Goal: Download file/media

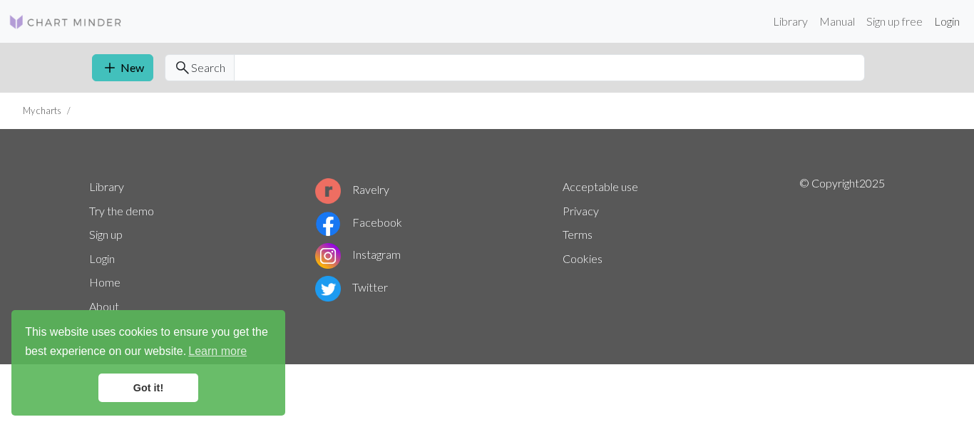
click at [949, 22] on link "Login" at bounding box center [946, 21] width 37 height 29
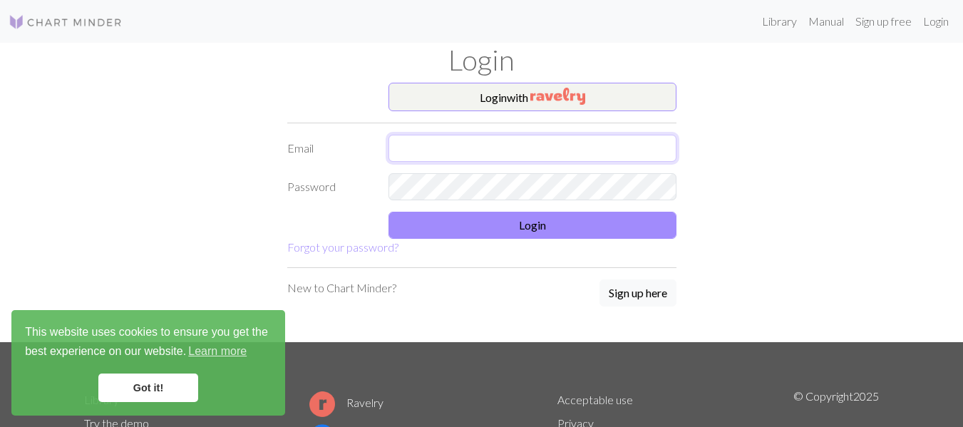
click at [619, 147] on input "text" at bounding box center [533, 148] width 288 height 27
type input "vavute@gmail.com"
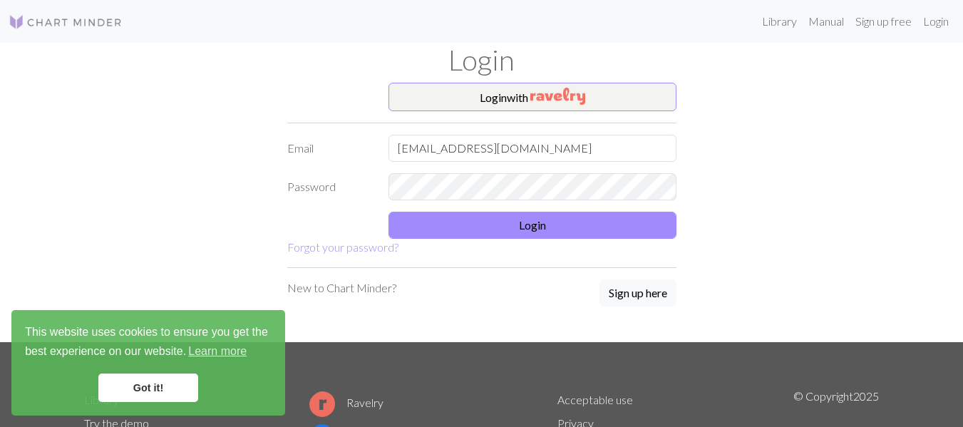
click at [166, 382] on link "Got it!" at bounding box center [148, 388] width 100 height 29
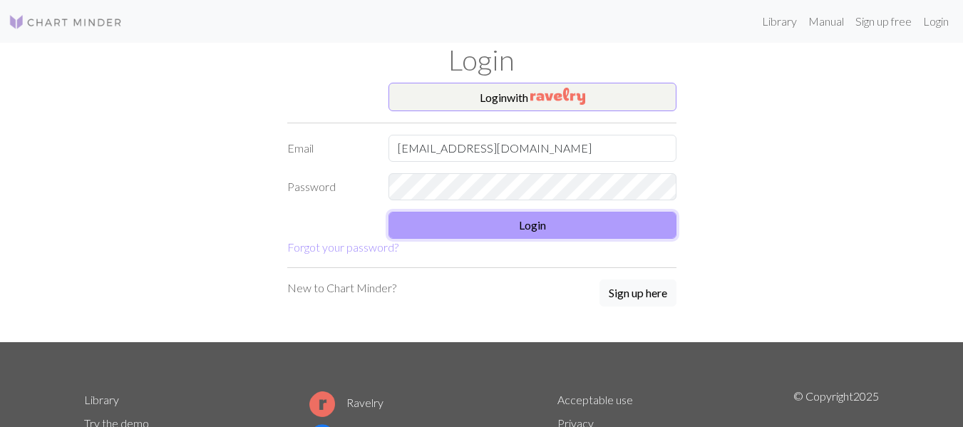
click at [536, 227] on button "Login" at bounding box center [533, 225] width 288 height 27
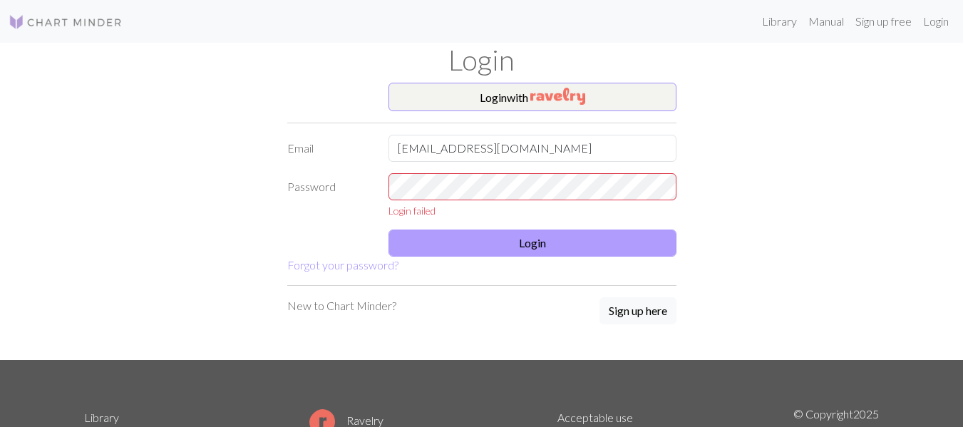
click at [536, 227] on form "Login with Email vavute@gmail.com Password Login failed Login Forgot your passw…" at bounding box center [481, 178] width 389 height 191
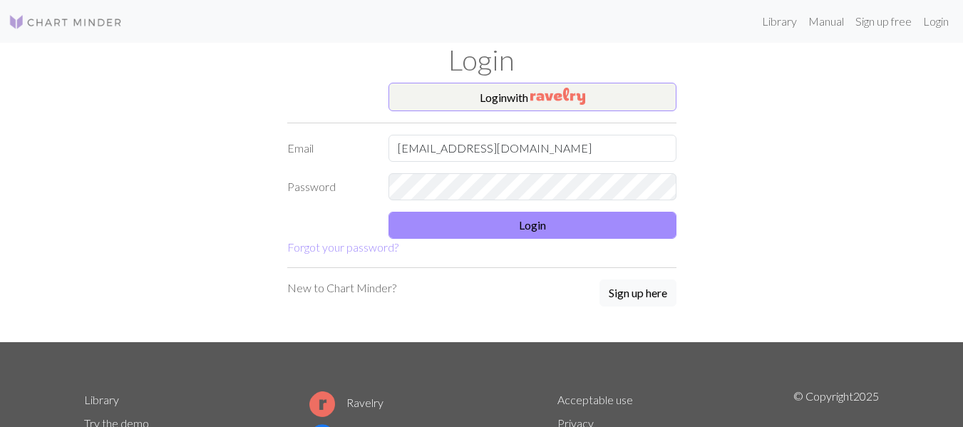
click at [120, 73] on h1 "Login" at bounding box center [482, 60] width 813 height 34
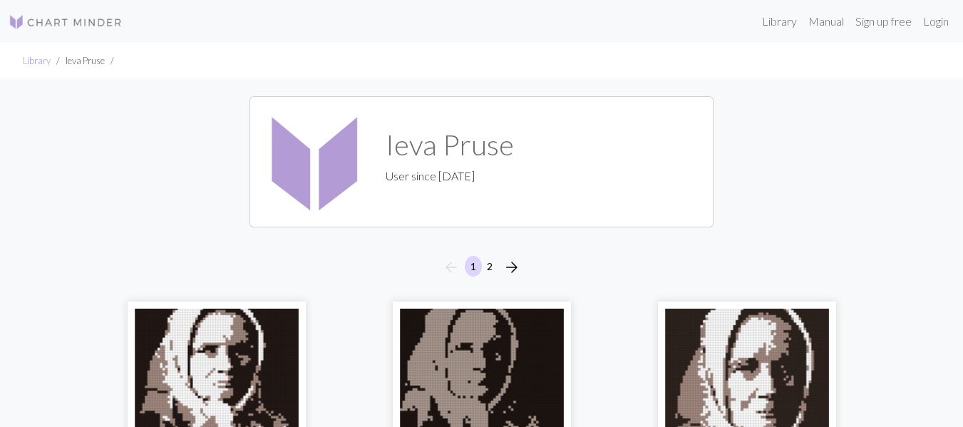
click at [72, 243] on div "[PERSON_NAME] User since [DATE]" at bounding box center [481, 161] width 963 height 165
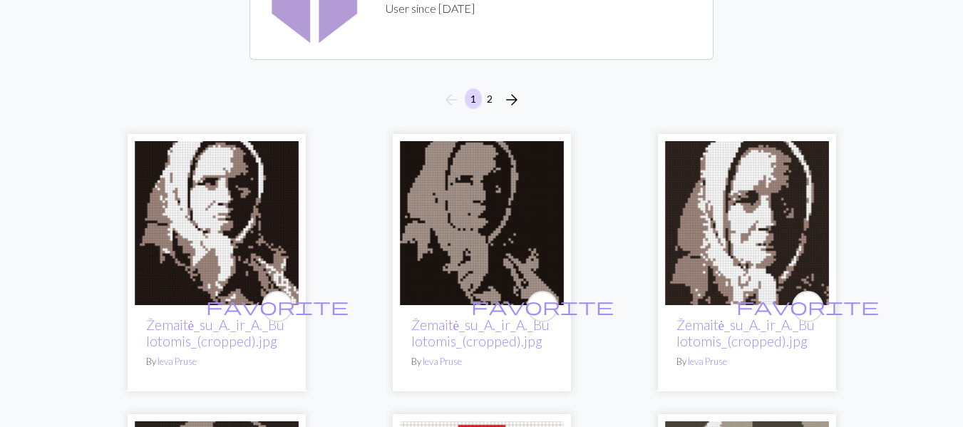
scroll to position [200, 0]
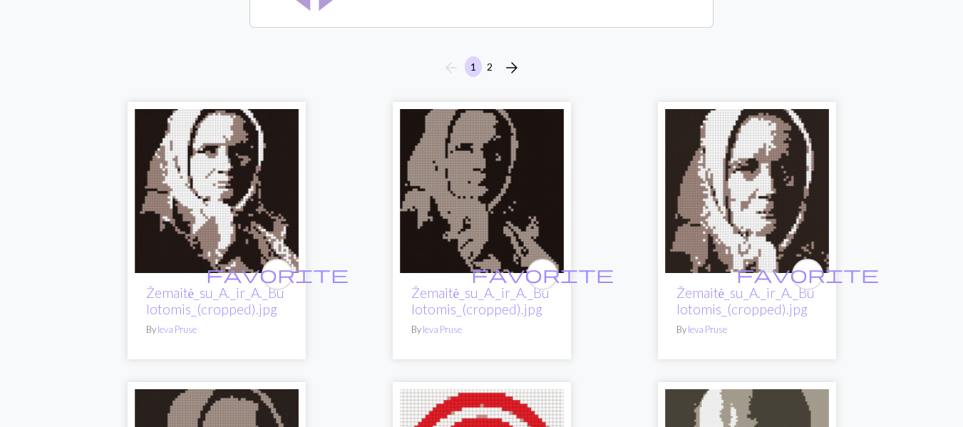
click at [253, 188] on img at bounding box center [217, 191] width 164 height 164
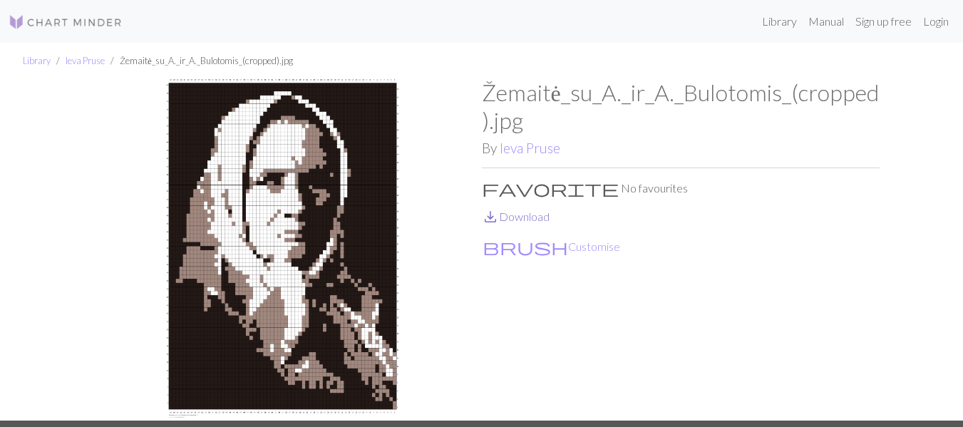
click at [535, 217] on link "save_alt Download" at bounding box center [516, 217] width 68 height 14
